Goal: Transaction & Acquisition: Download file/media

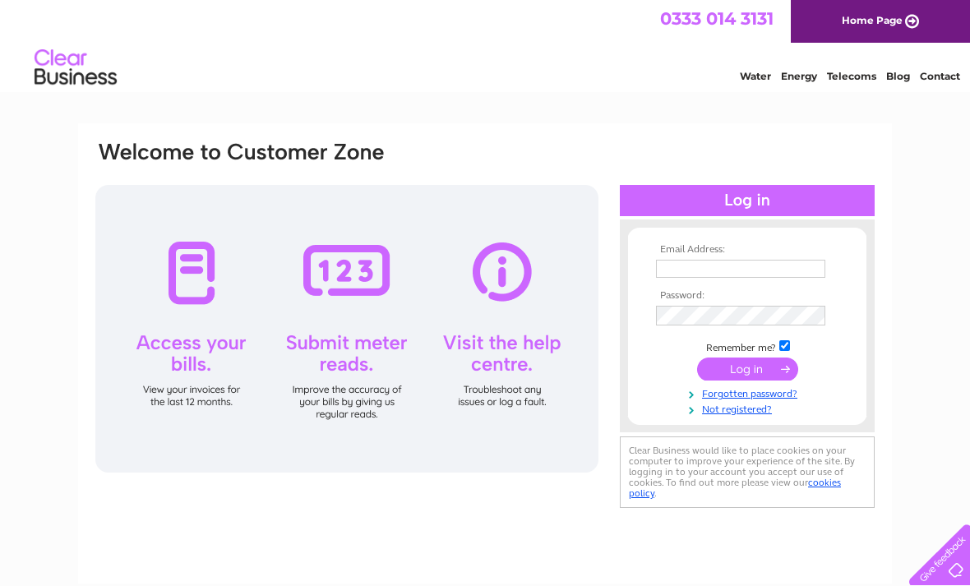
click at [727, 270] on input "text" at bounding box center [740, 269] width 169 height 18
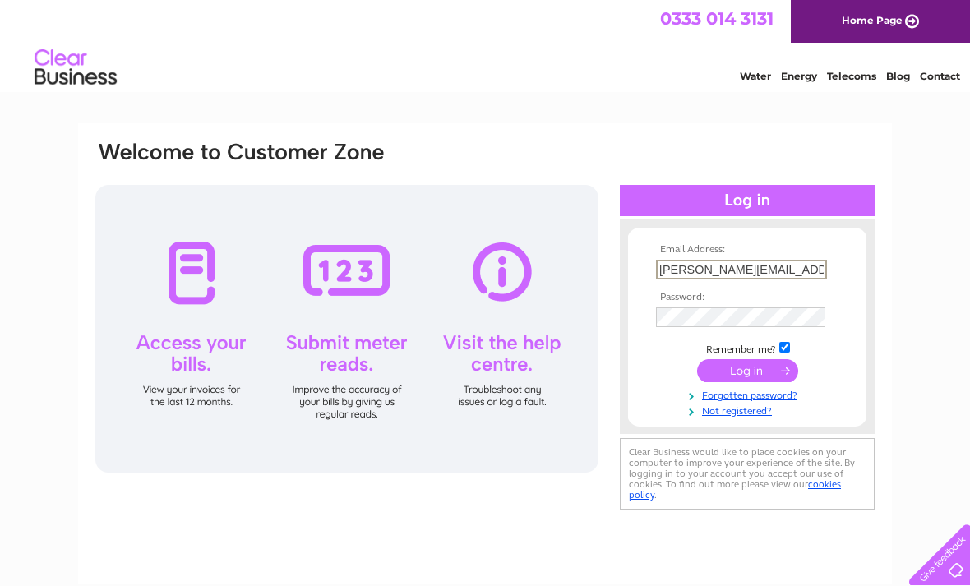
type input "[PERSON_NAME][EMAIL_ADDRESS][DOMAIN_NAME]"
click at [761, 371] on input "submit" at bounding box center [747, 370] width 101 height 23
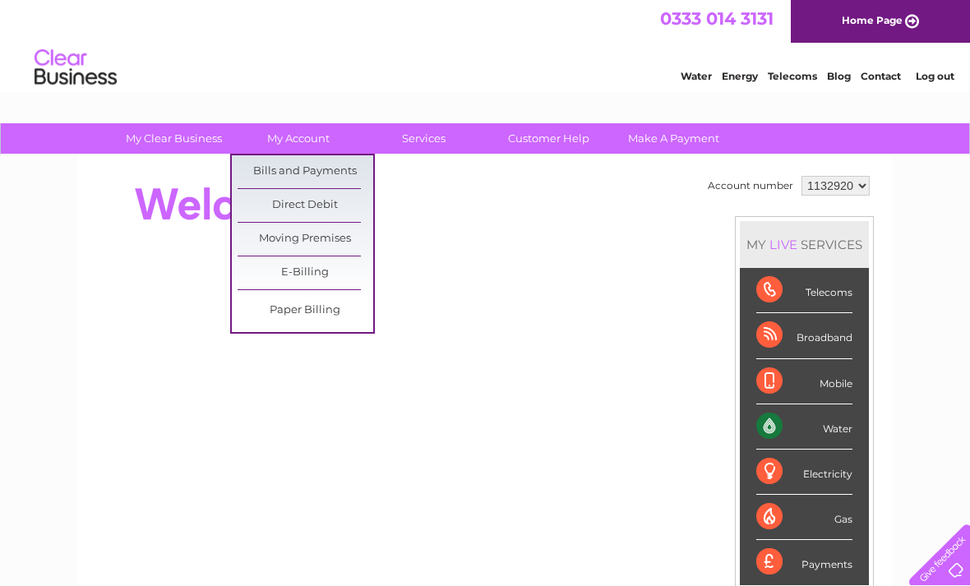
click at [345, 173] on link "Bills and Payments" at bounding box center [306, 171] width 136 height 33
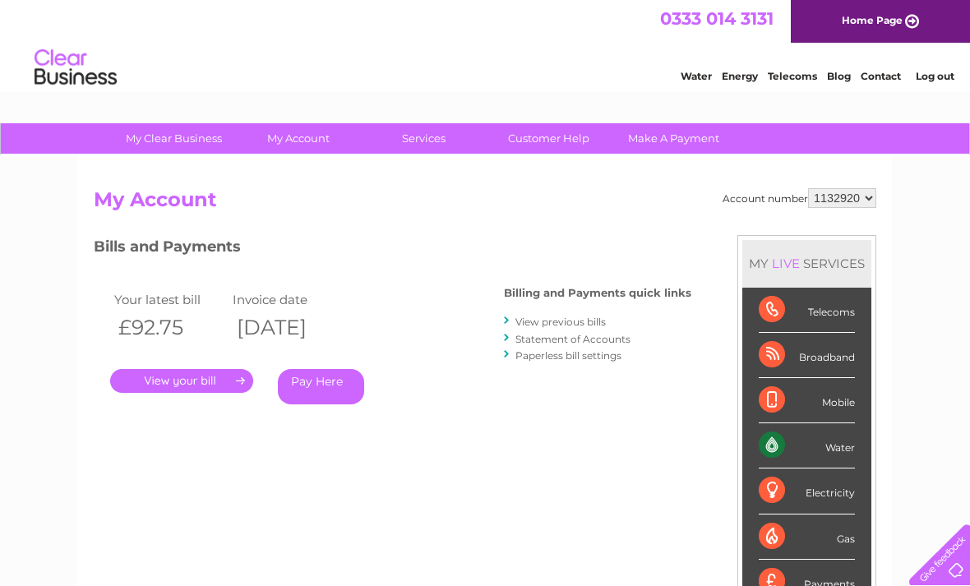
click at [605, 326] on link "View previous bills" at bounding box center [560, 322] width 90 height 12
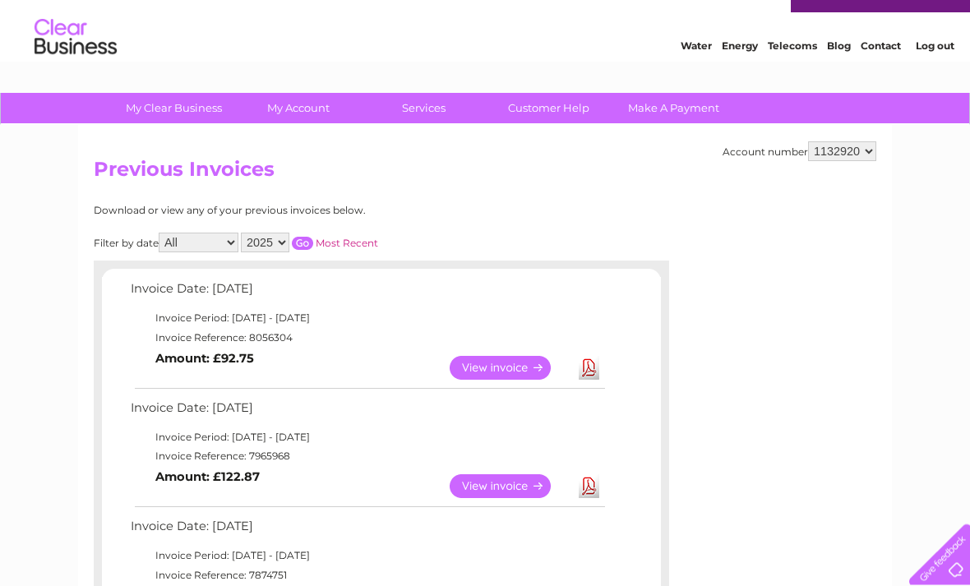
scroll to position [30, 0]
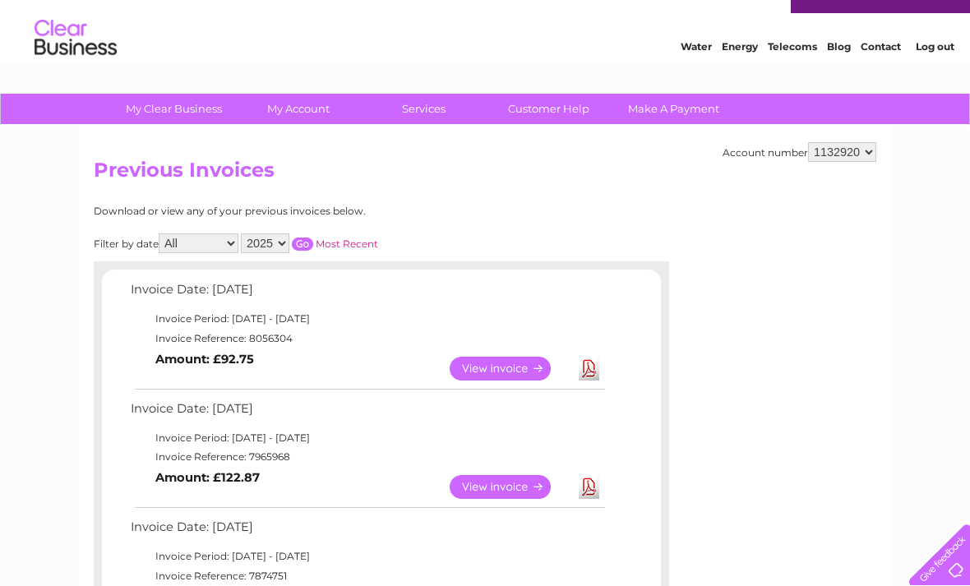
click at [591, 491] on link "Download" at bounding box center [589, 487] width 21 height 24
